Goal: Task Accomplishment & Management: Use online tool/utility

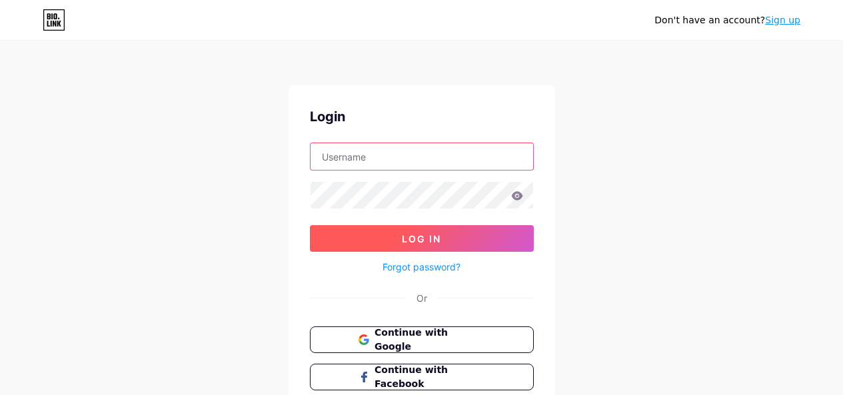
type input "[EMAIL_ADDRESS][DOMAIN_NAME]"
click at [381, 239] on button "Log In" at bounding box center [422, 238] width 224 height 27
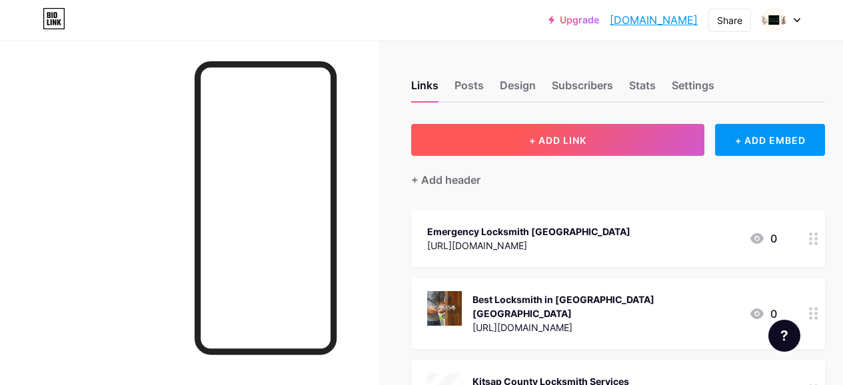
click at [603, 143] on button "+ ADD LINK" at bounding box center [557, 140] width 293 height 32
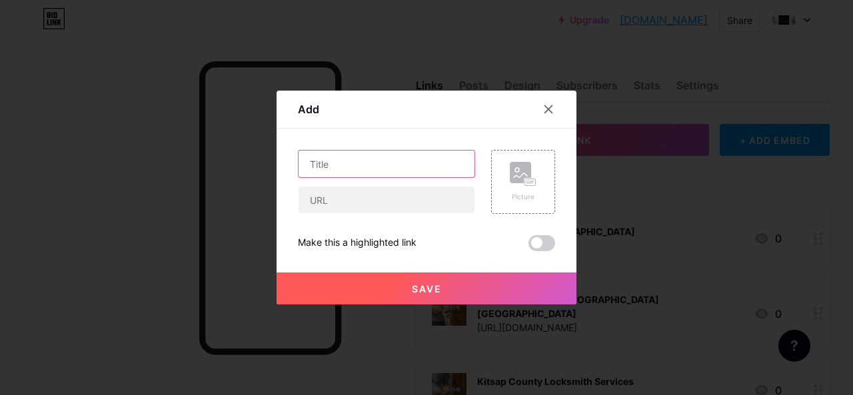
click at [393, 165] on input "text" at bounding box center [387, 164] width 176 height 27
click at [317, 156] on input "text" at bounding box center [387, 164] width 176 height 27
paste input "Best Car Locksmith [GEOGRAPHIC_DATA]"
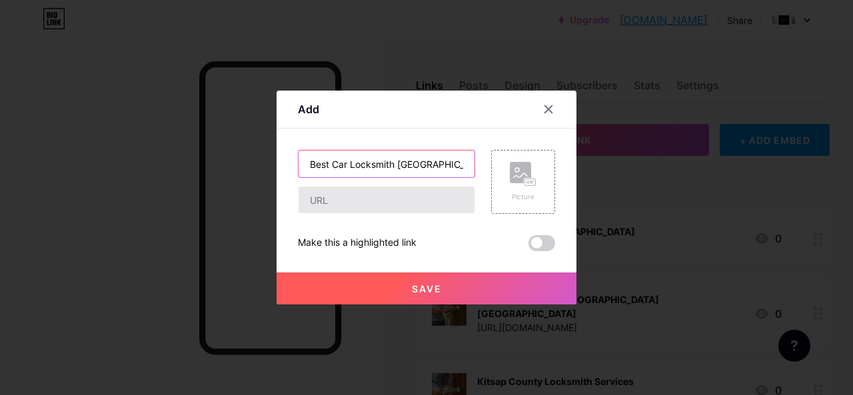
type input "Best Car Locksmith [GEOGRAPHIC_DATA]"
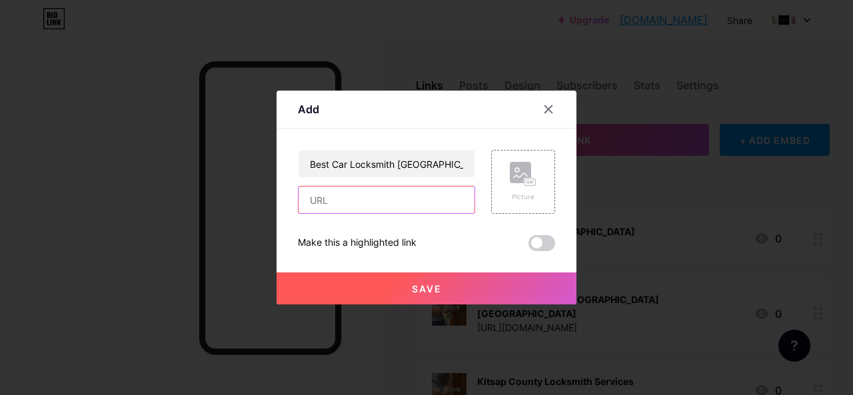
drag, startPoint x: 324, startPoint y: 200, endPoint x: 265, endPoint y: 317, distance: 131.5
click at [324, 200] on input "text" at bounding box center [387, 200] width 176 height 27
click at [331, 208] on input "text" at bounding box center [387, 200] width 176 height 27
paste input "[URL][DOMAIN_NAME]"
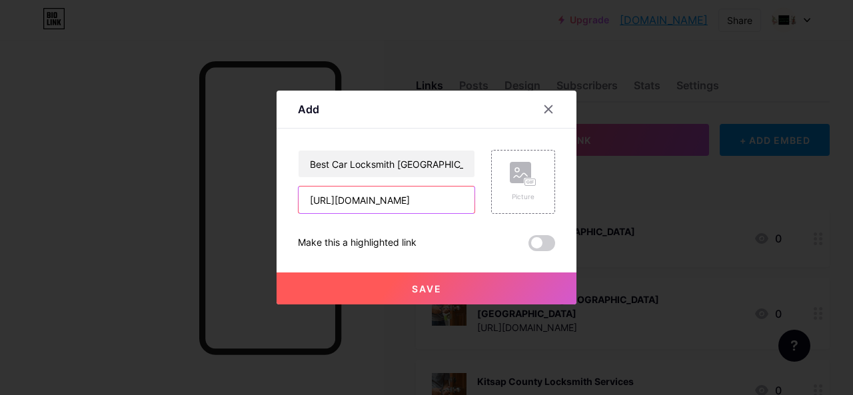
type input "[URL][DOMAIN_NAME]"
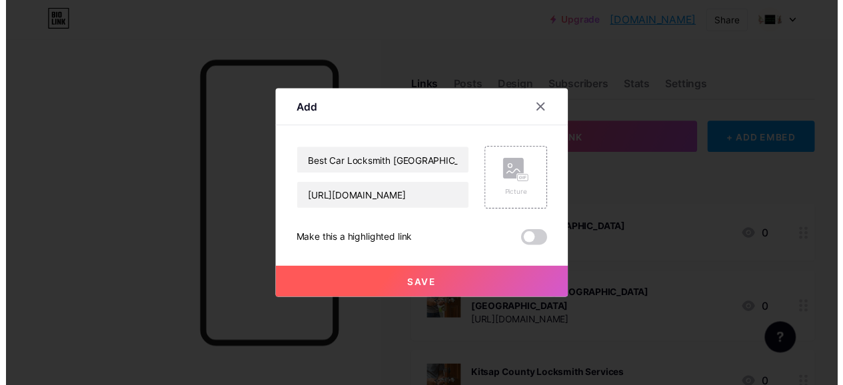
scroll to position [0, 0]
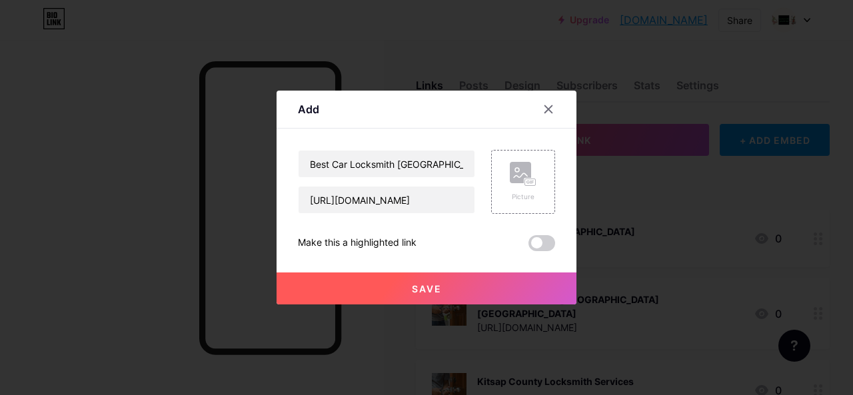
click at [423, 290] on span "Save" at bounding box center [427, 288] width 30 height 11
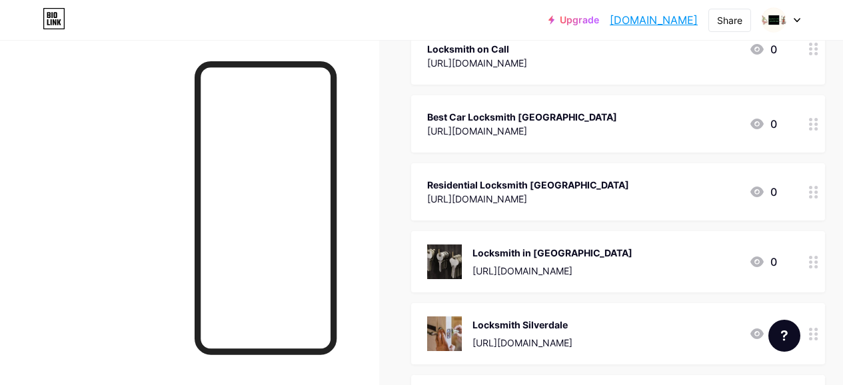
scroll to position [2000, 0]
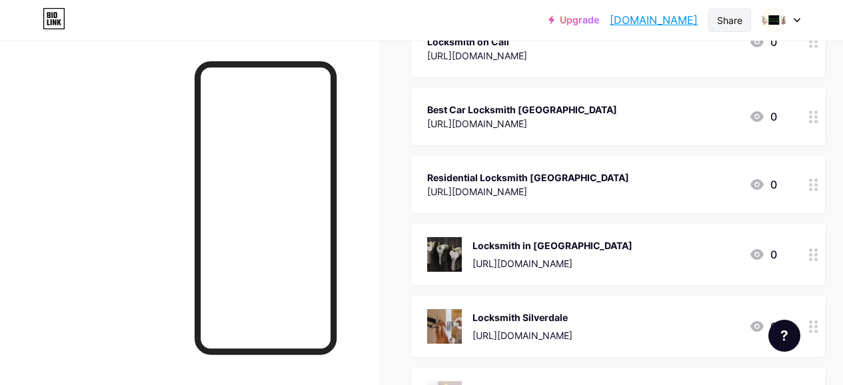
click at [731, 17] on div "Share" at bounding box center [729, 20] width 25 height 14
